Goal: Navigation & Orientation: Find specific page/section

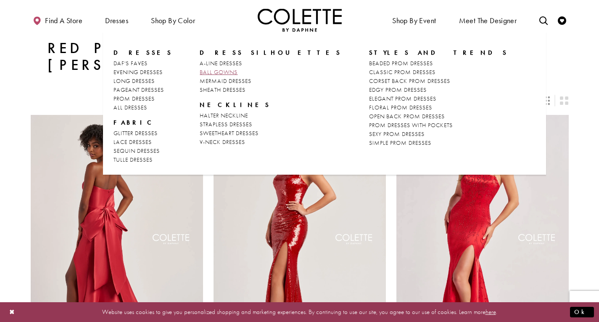
click at [215, 72] on span "BALL GOWNS" at bounding box center [219, 72] width 38 height 8
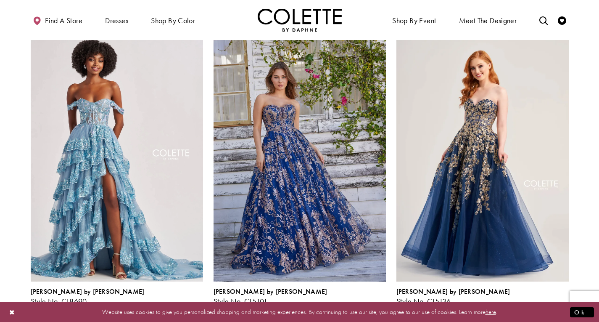
scroll to position [365, 0]
click at [183, 306] on span "Product List" at bounding box center [185, 311] width 10 height 10
click at [196, 306] on span "Product List" at bounding box center [198, 311] width 10 height 10
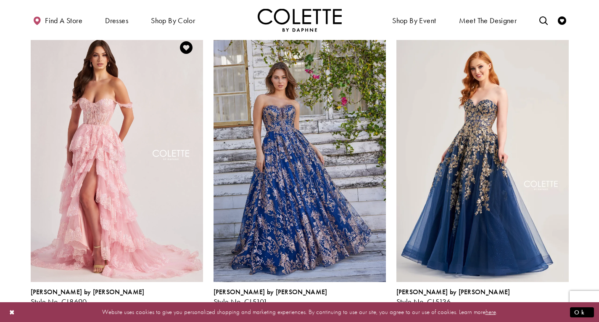
click at [183, 306] on span "Product List" at bounding box center [185, 311] width 10 height 10
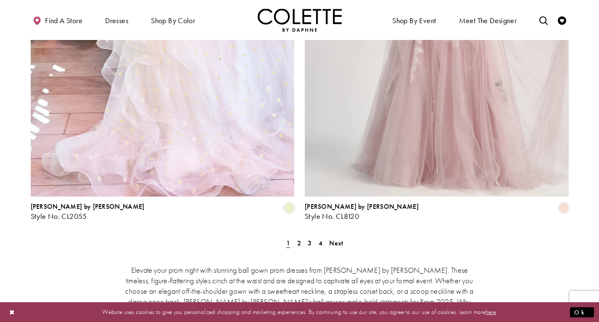
scroll to position [1513, 0]
click at [300, 238] on span "2" at bounding box center [299, 242] width 4 height 9
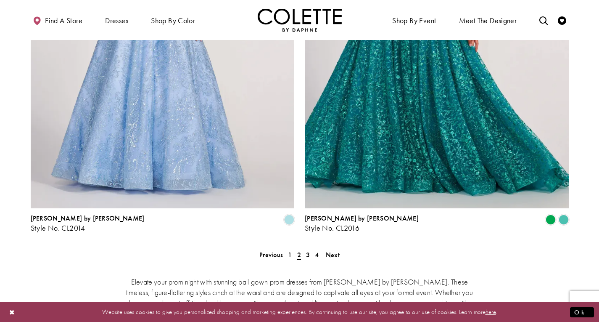
scroll to position [1529, 0]
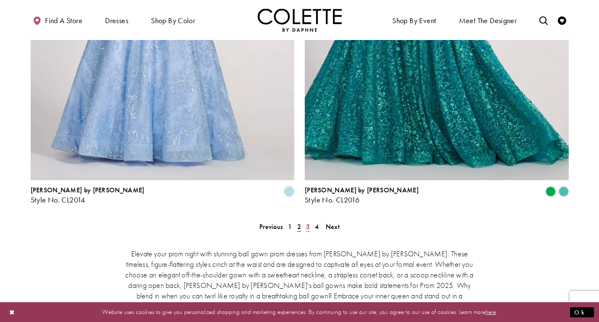
click at [307, 222] on span "3" at bounding box center [308, 226] width 4 height 9
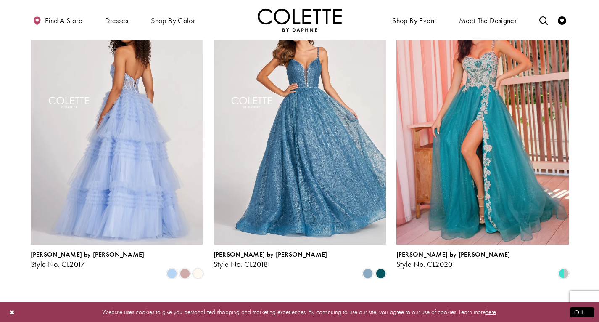
scroll to position [92, 0]
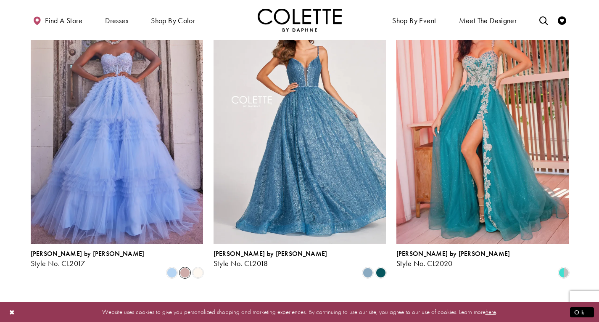
click at [188, 267] on span "Product List" at bounding box center [185, 272] width 10 height 10
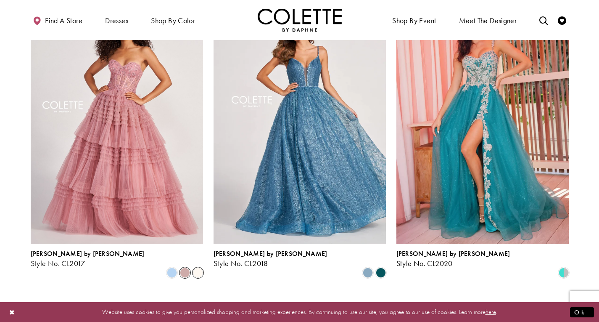
click at [196, 267] on span "Product List" at bounding box center [198, 272] width 10 height 10
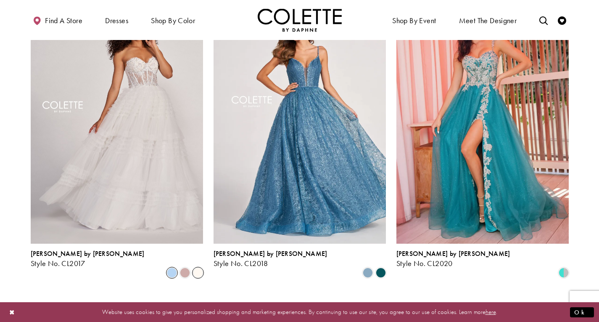
click at [169, 267] on span "Product List" at bounding box center [172, 272] width 10 height 10
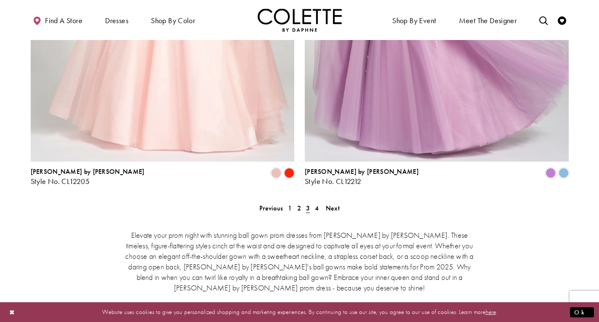
scroll to position [1550, 0]
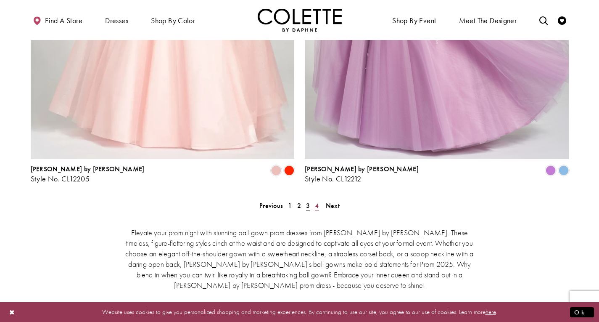
click at [316, 201] on span "4" at bounding box center [317, 205] width 4 height 9
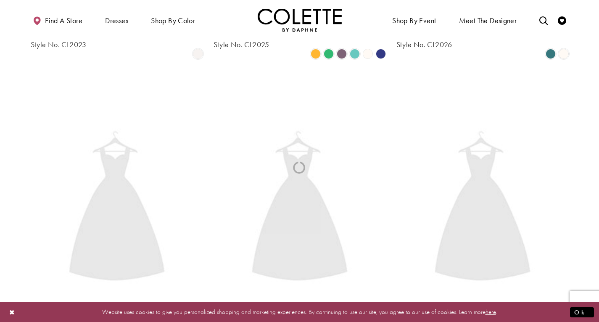
scroll to position [45, 0]
